Goal: Check status

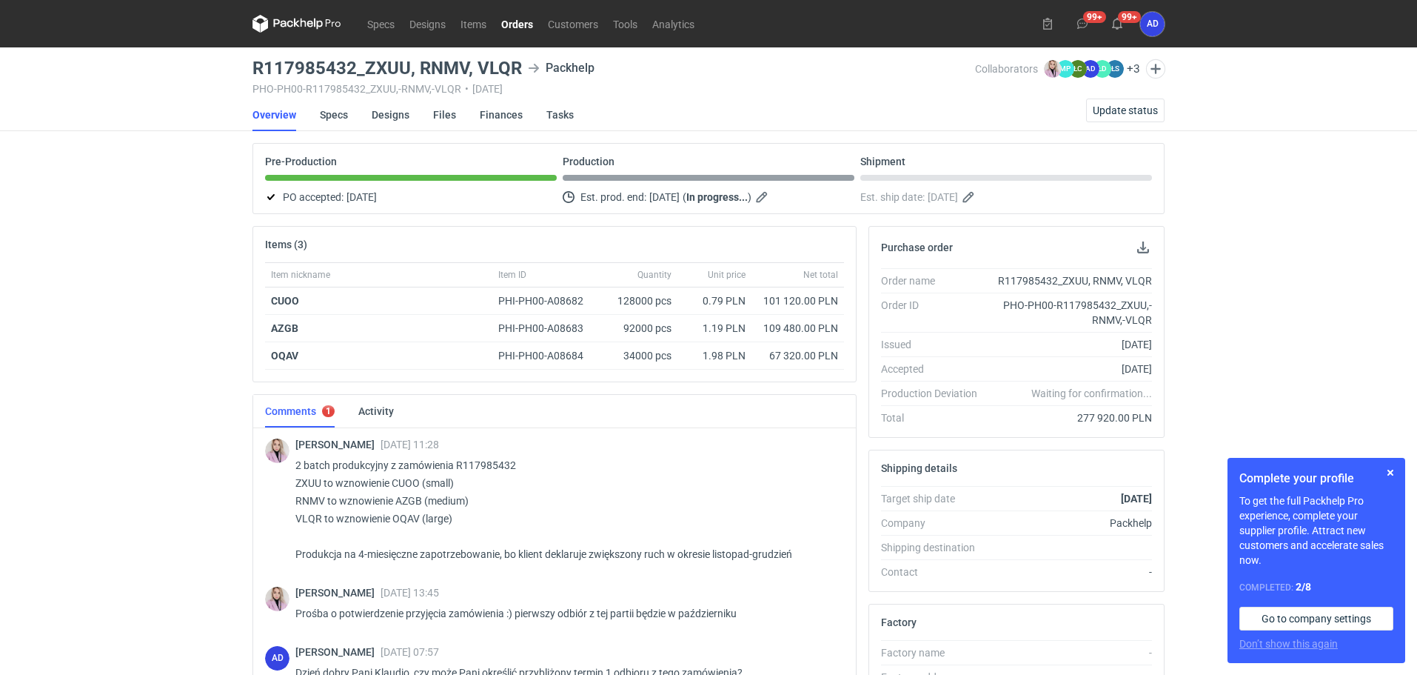
click at [518, 26] on link "Orders" at bounding box center [517, 24] width 47 height 18
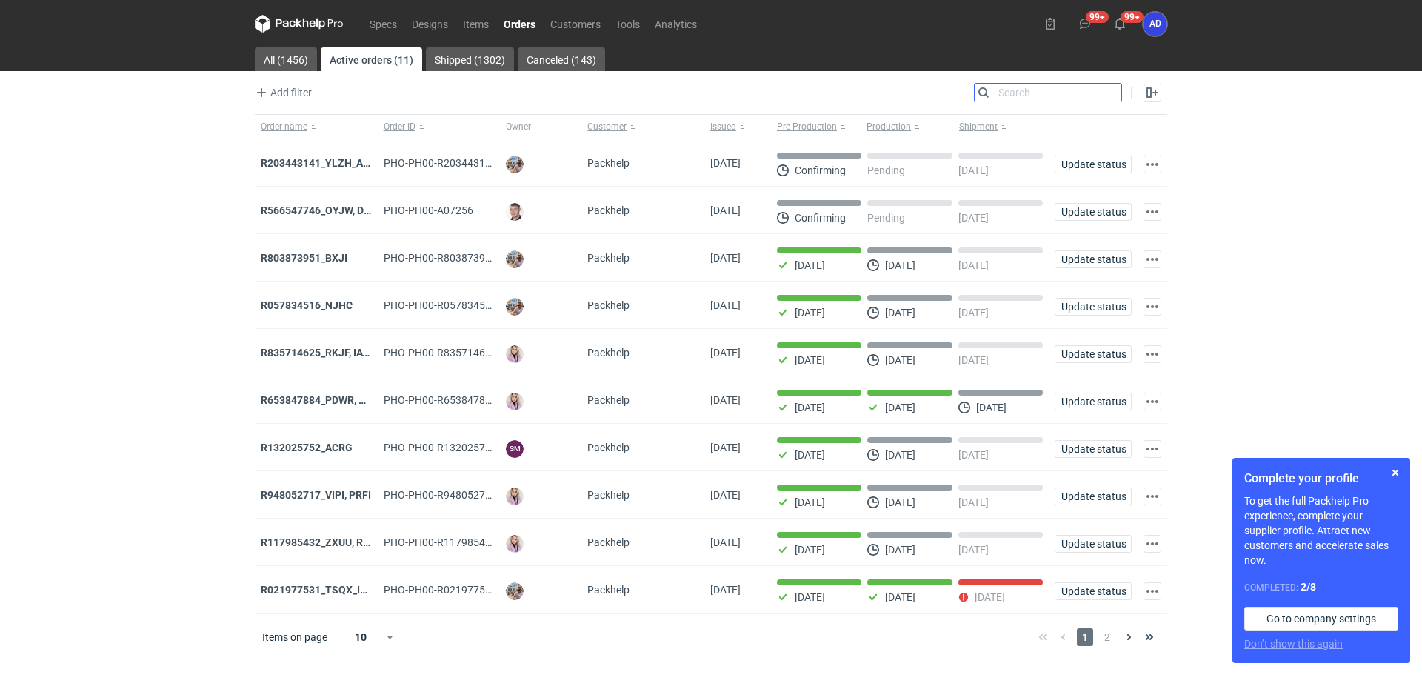
click at [1108, 93] on input "Search" at bounding box center [1047, 93] width 147 height 18
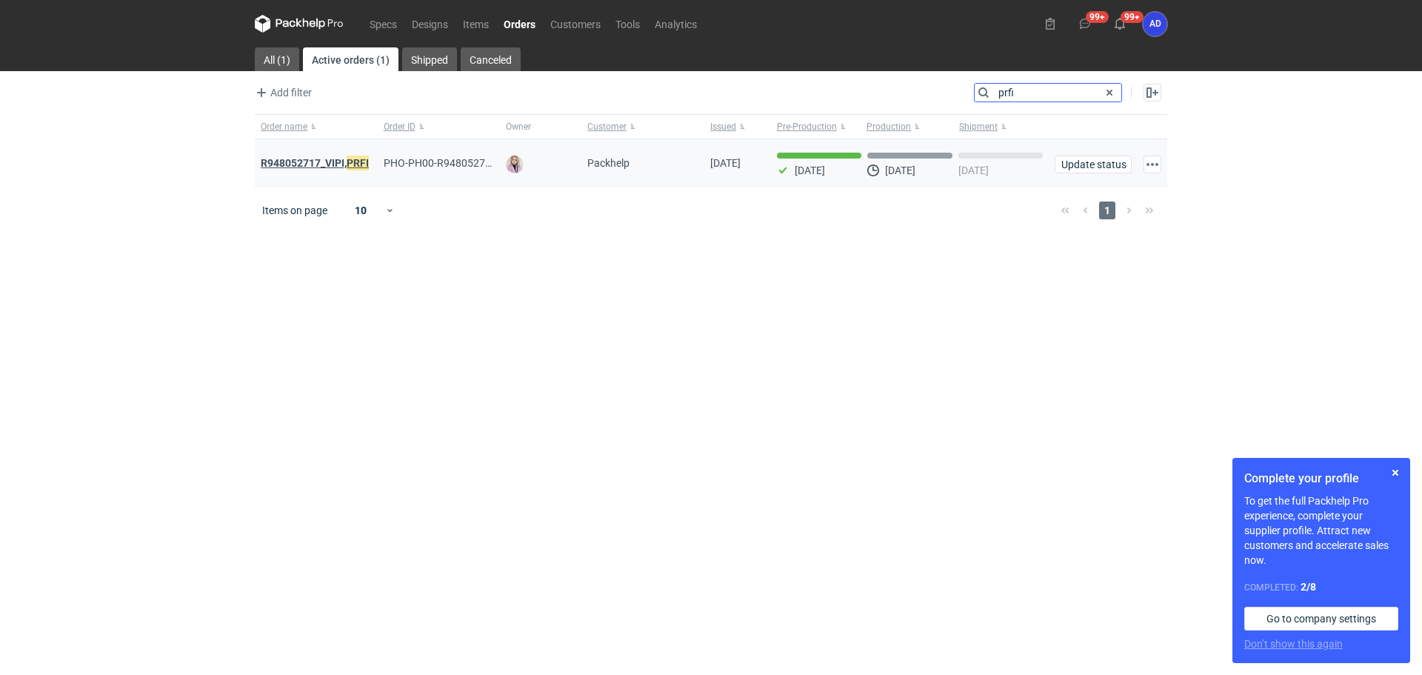
type input "prfi"
click at [332, 164] on strong "R948052717_VIPI, PRFI" at bounding box center [315, 163] width 108 height 16
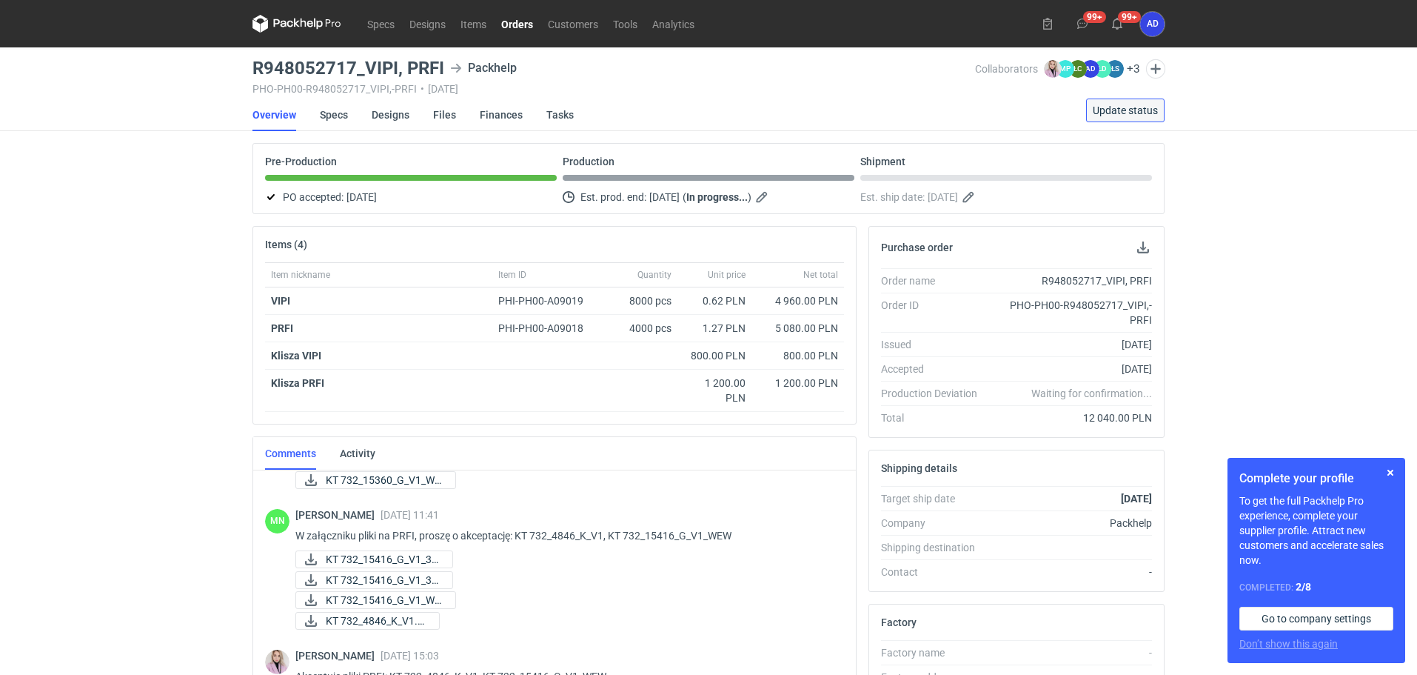
click at [1124, 106] on span "Update status" at bounding box center [1125, 110] width 65 height 10
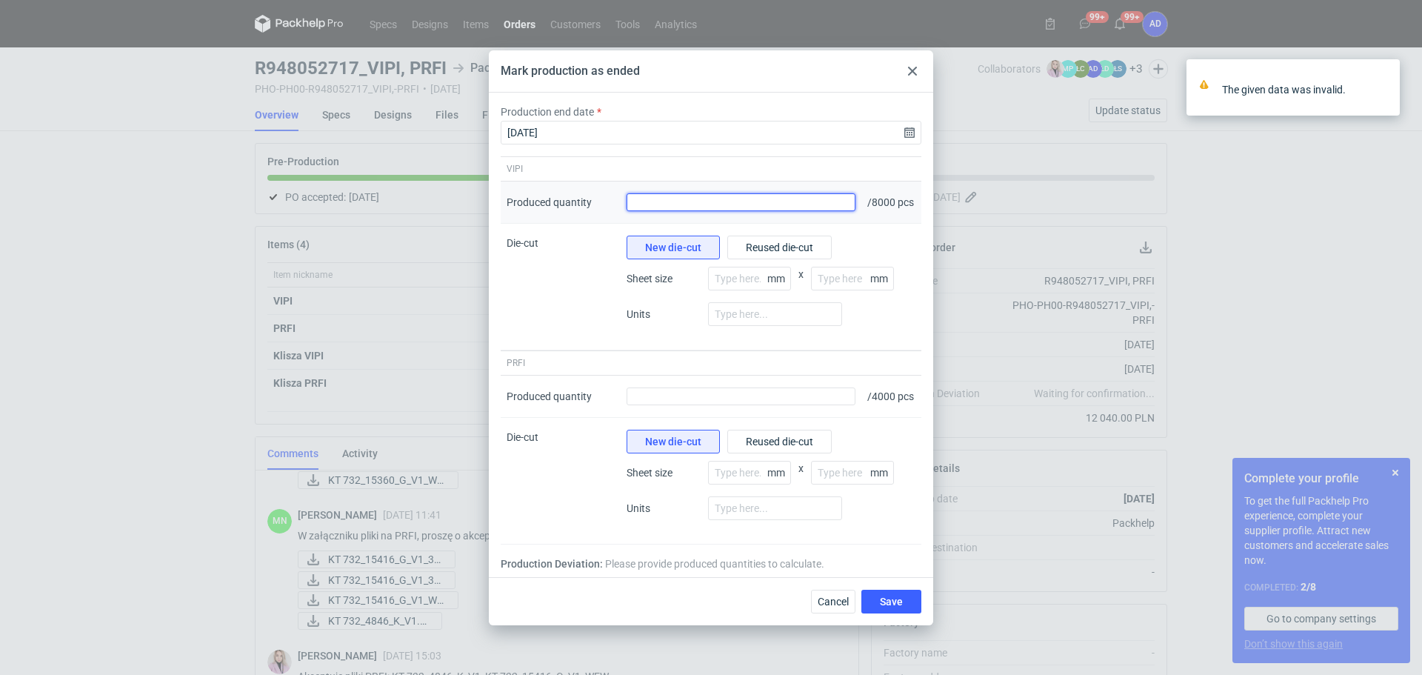
click at [746, 194] on input "Produced quantity" at bounding box center [740, 202] width 229 height 18
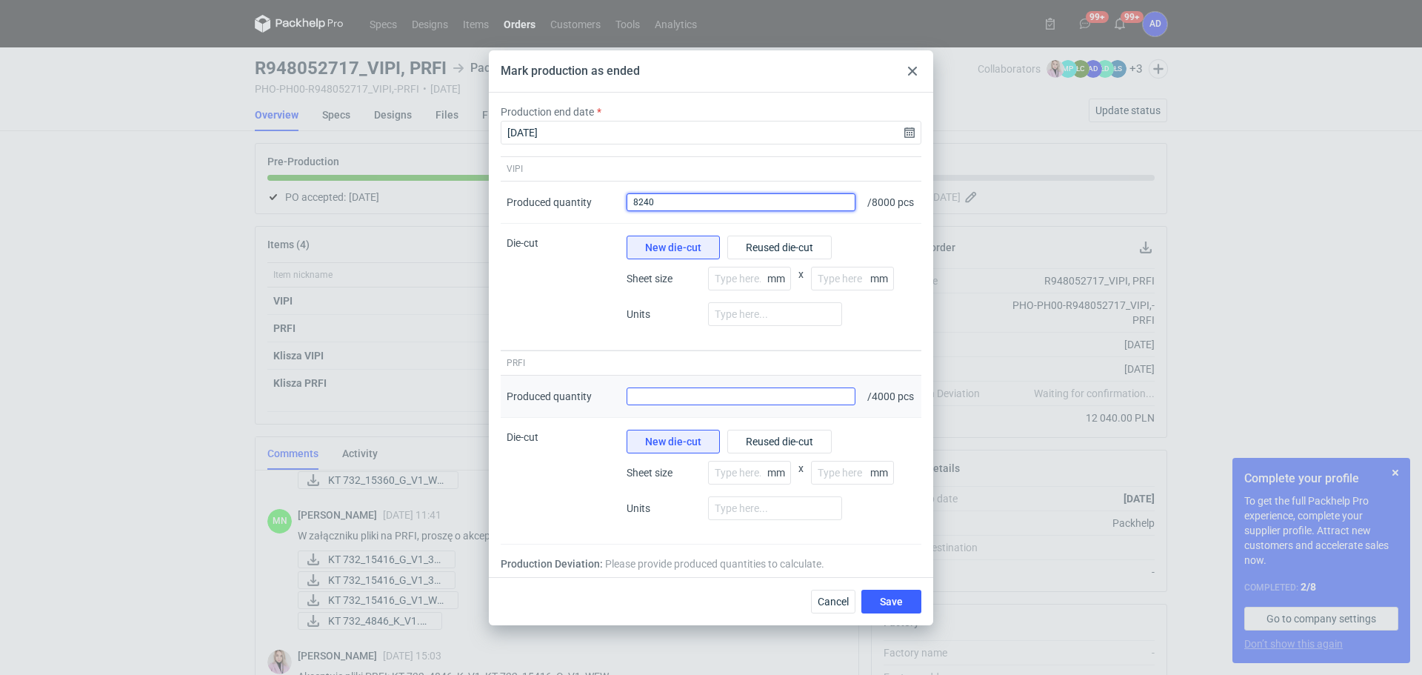
type input "8240"
click at [763, 398] on input "Produced quantity" at bounding box center [740, 396] width 229 height 18
type input "4110"
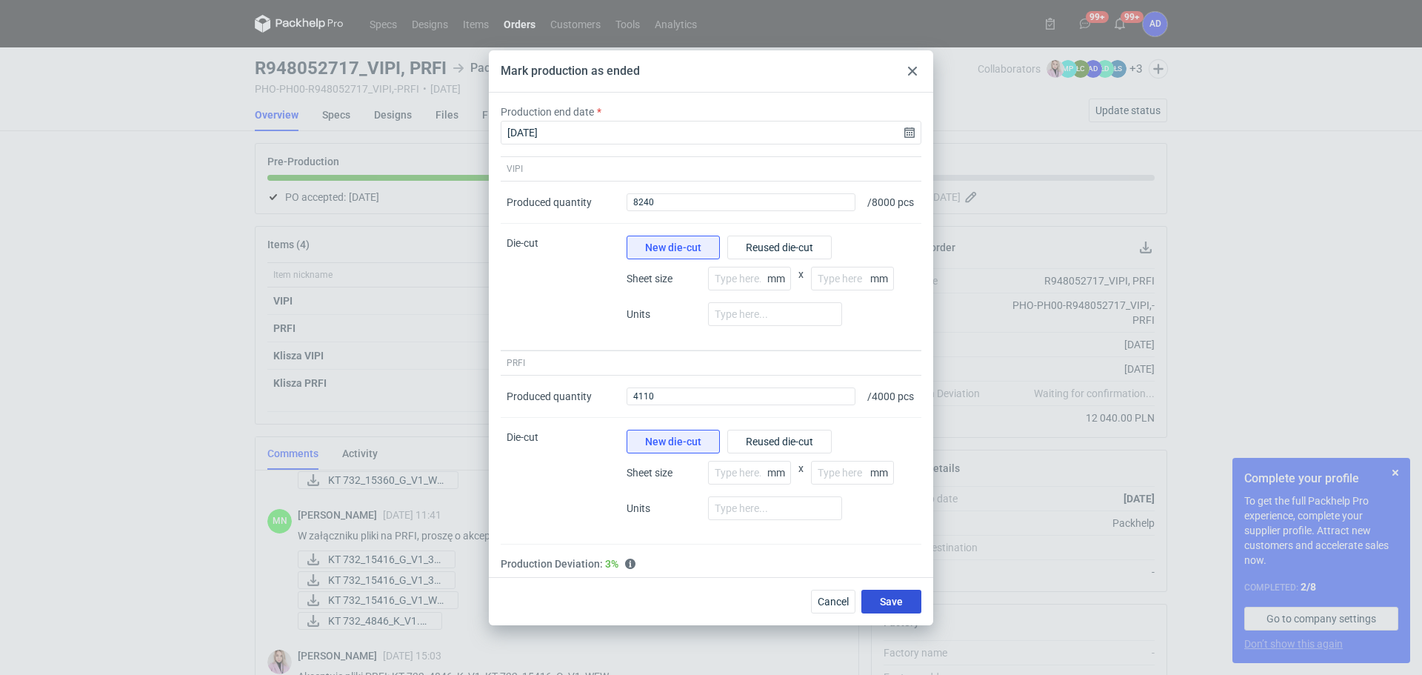
click at [895, 605] on button "Save" at bounding box center [891, 601] width 60 height 24
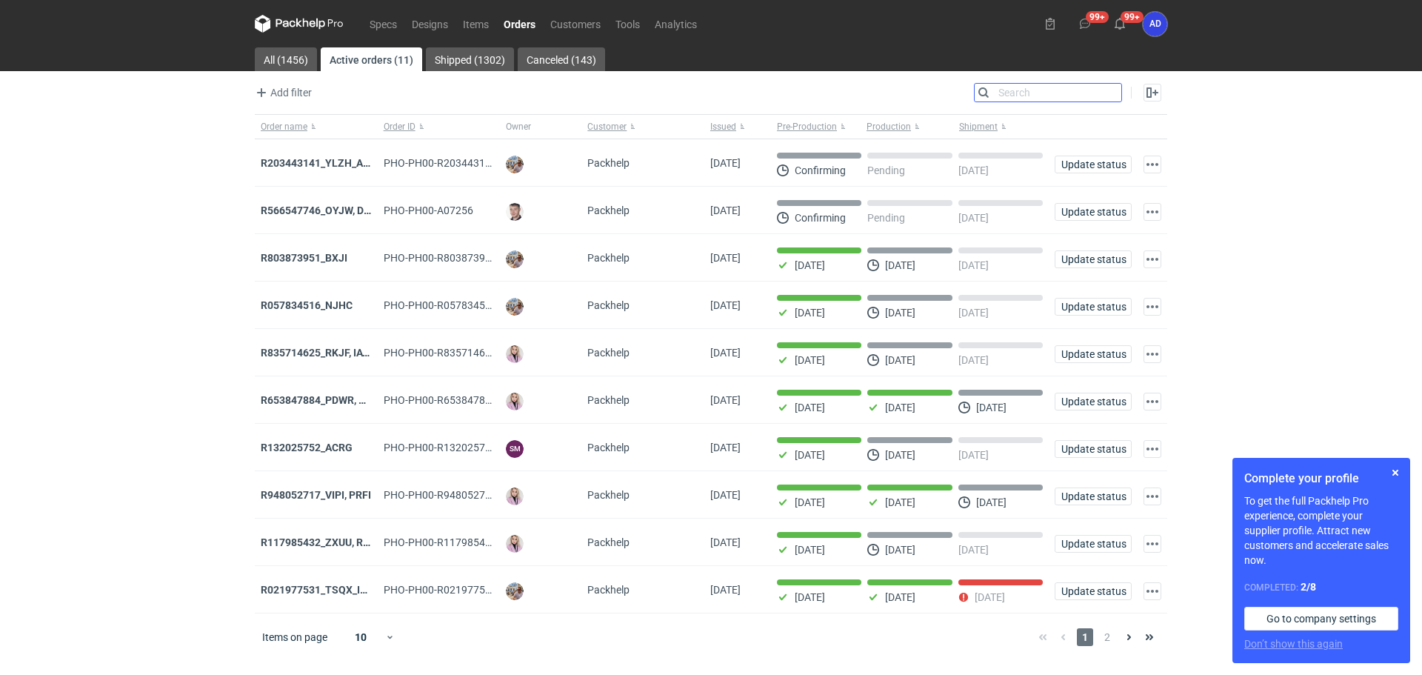
click at [1104, 93] on input "Search" at bounding box center [1047, 93] width 147 height 18
click at [1055, 94] on input "Search" at bounding box center [1047, 93] width 147 height 18
type input "PRFI"
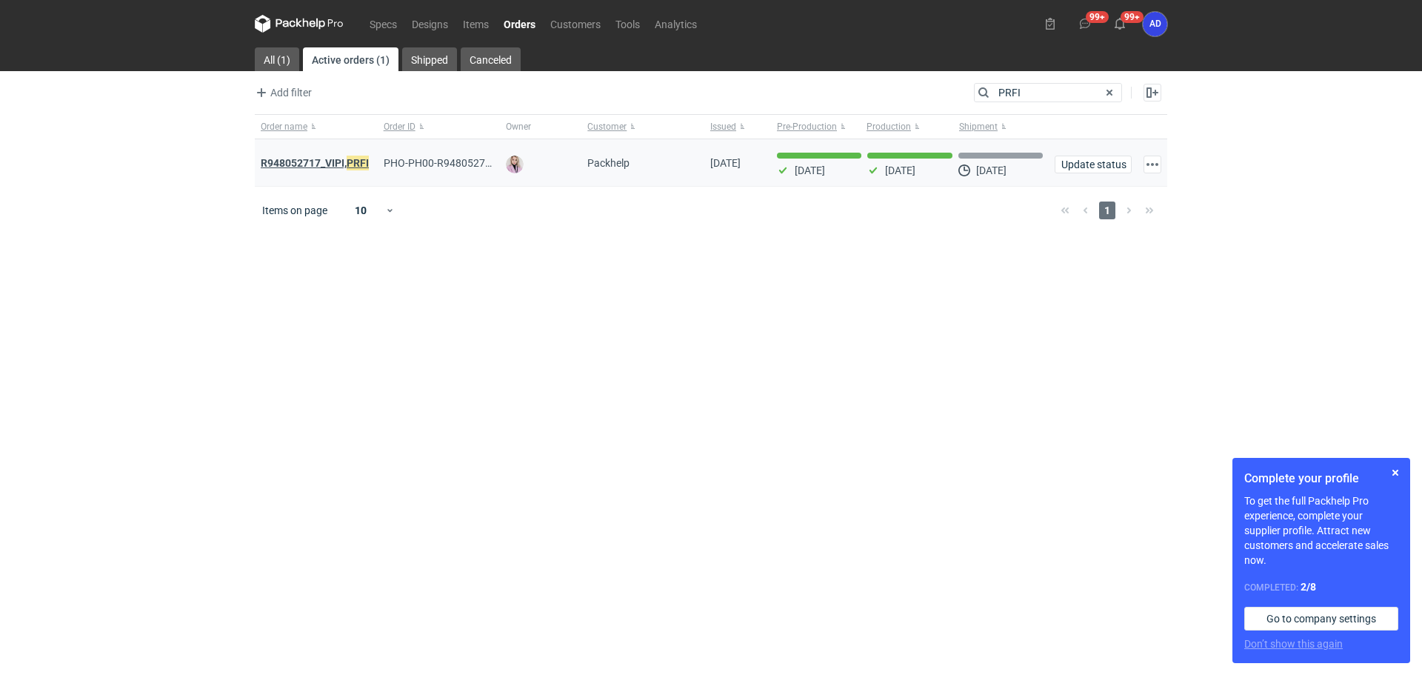
click at [325, 162] on strong "R948052717_VIPI, PRFI" at bounding box center [315, 163] width 108 height 16
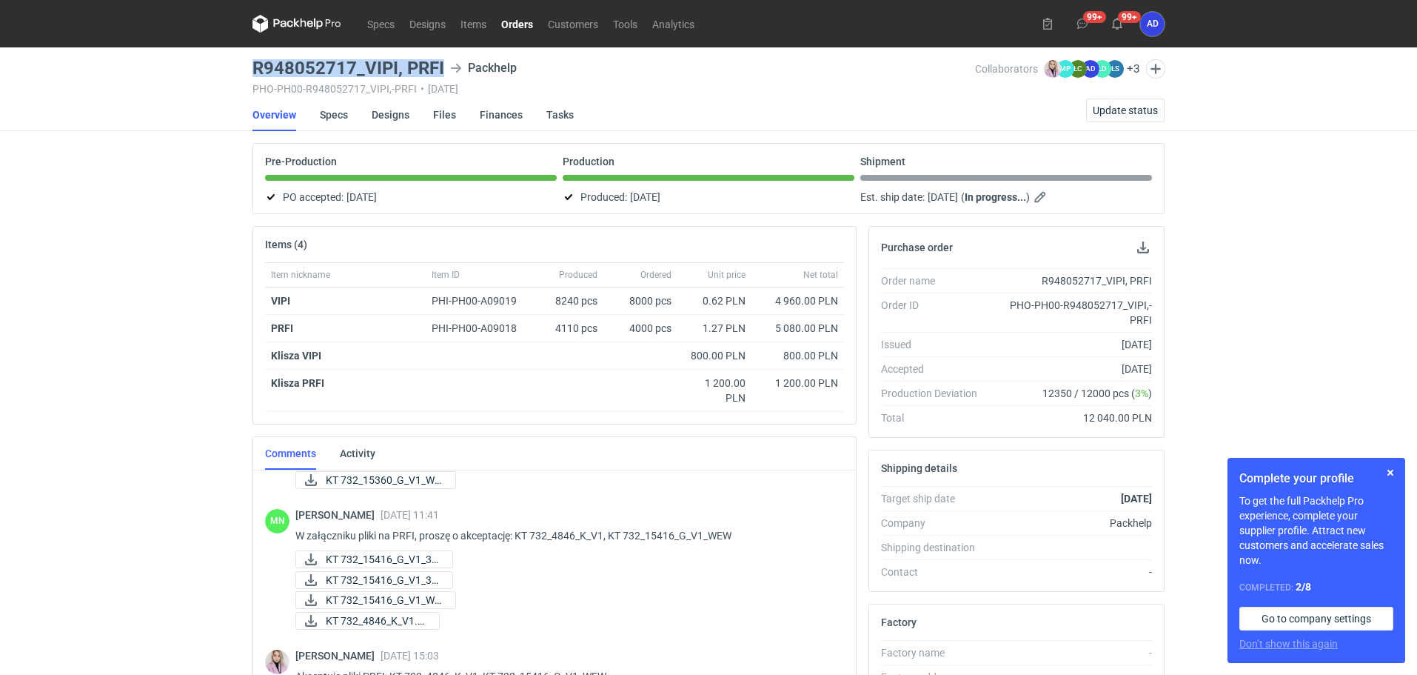
drag, startPoint x: 446, startPoint y: 70, endPoint x: 255, endPoint y: 71, distance: 191.0
click at [255, 71] on div "R948052717_VIPI, PRFI Packhelp" at bounding box center [613, 68] width 723 height 18
copy h3 "R948052717_VIPI, PRFI"
